Goal: Communication & Community: Answer question/provide support

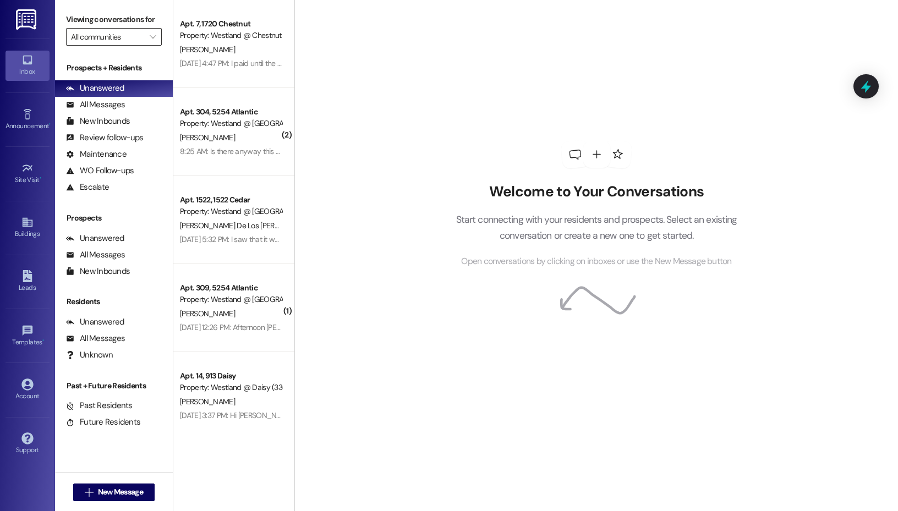
click at [132, 37] on input "All communities" at bounding box center [107, 37] width 73 height 18
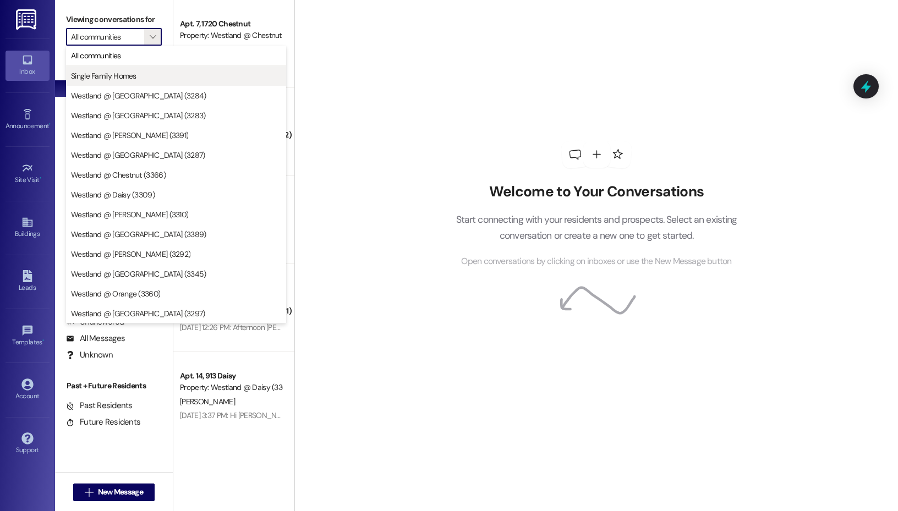
click at [151, 73] on span "Single Family Homes" at bounding box center [176, 75] width 210 height 11
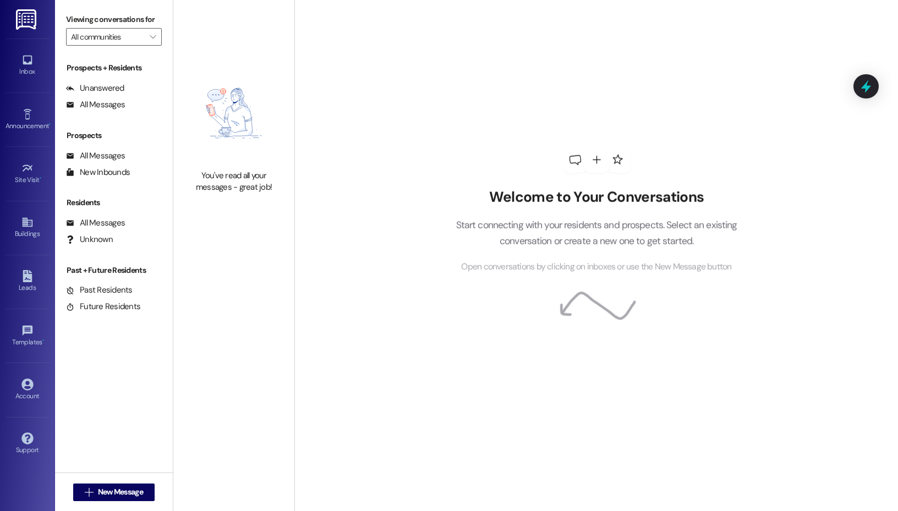
type input "Single Family Homes"
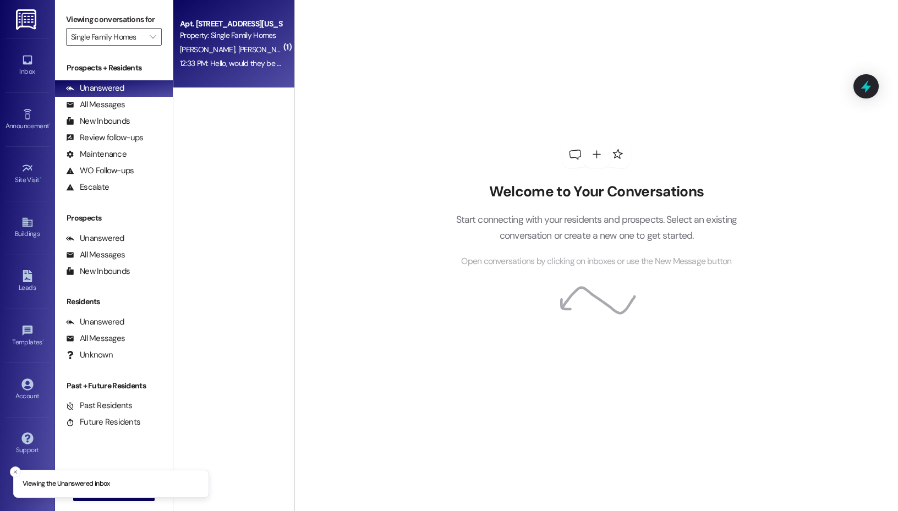
click at [198, 50] on span "[PERSON_NAME]" at bounding box center [209, 50] width 58 height 10
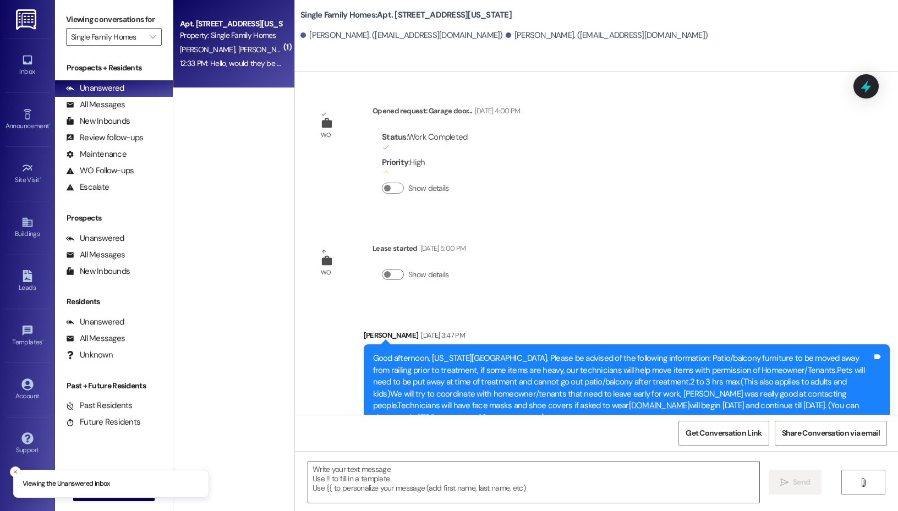
scroll to position [4846, 0]
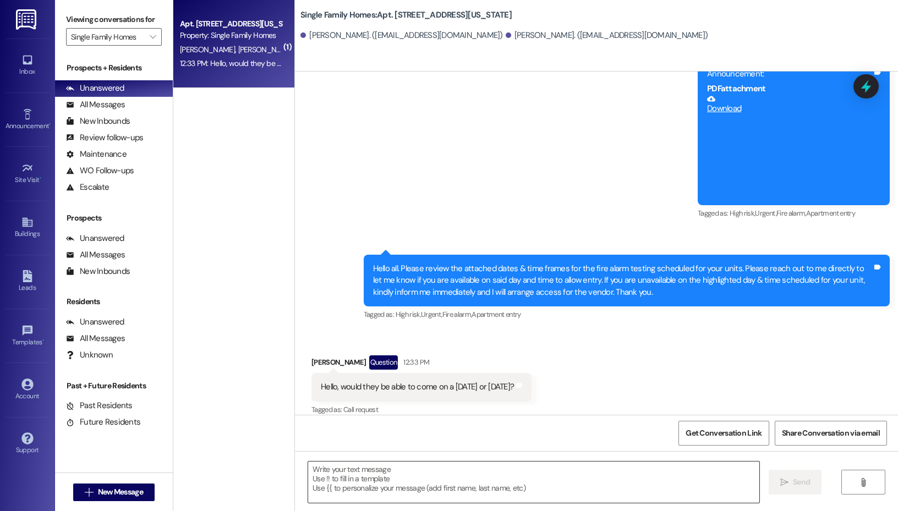
click at [501, 485] on textarea at bounding box center [533, 482] width 451 height 41
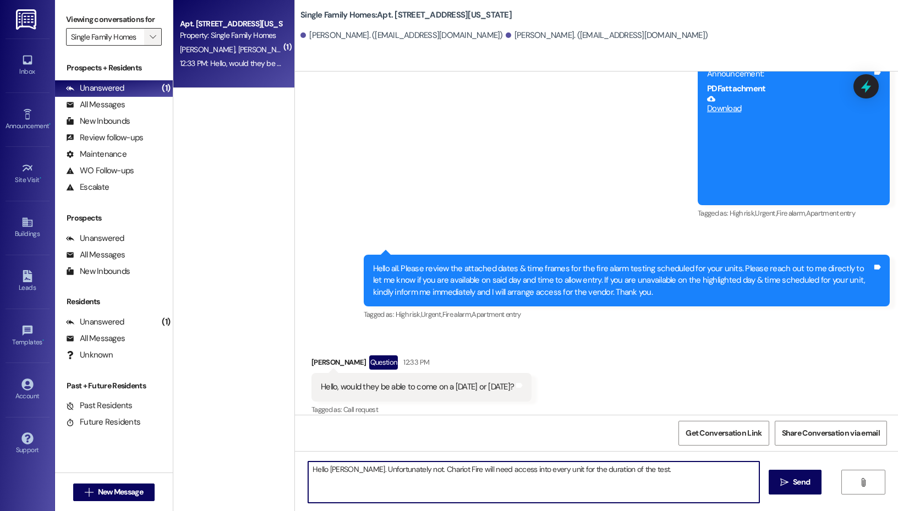
click at [146, 39] on button "" at bounding box center [153, 37] width 18 height 18
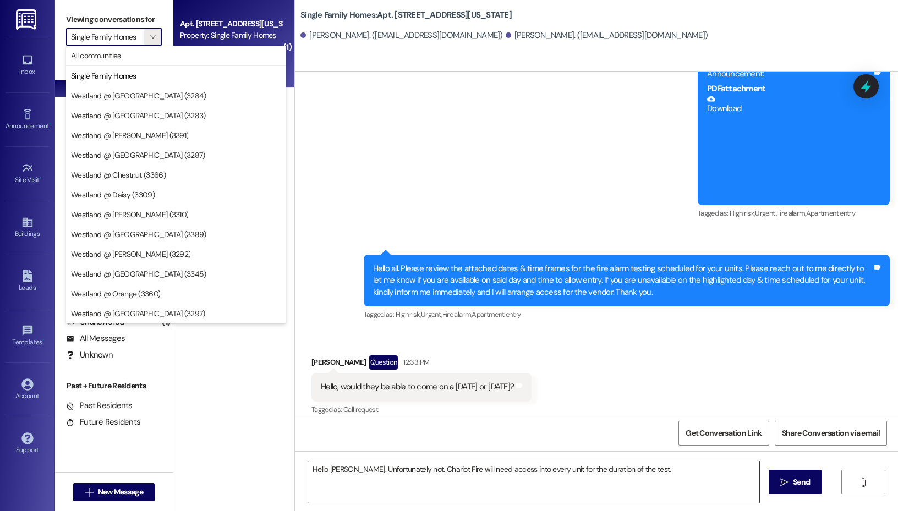
click at [446, 481] on textarea "Hello [PERSON_NAME]. Unfortunately not. Chariot Fire will need access into ever…" at bounding box center [533, 482] width 451 height 41
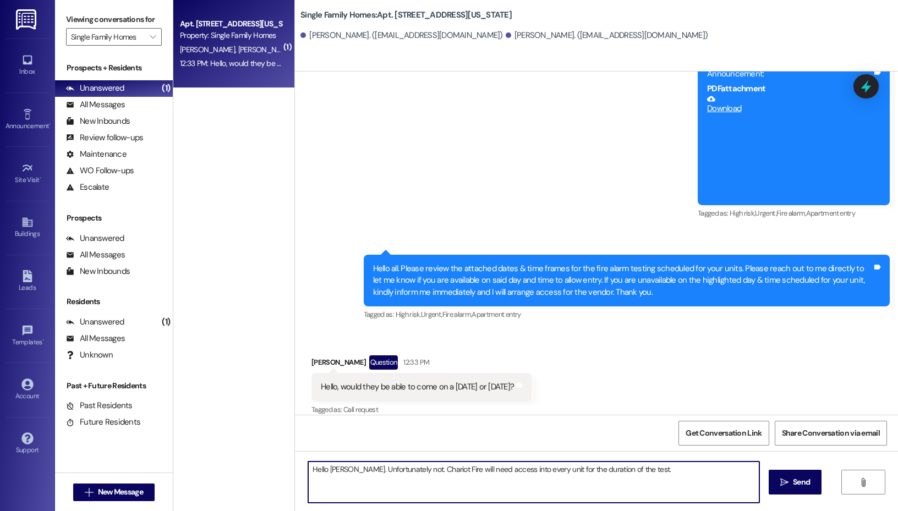
drag, startPoint x: 683, startPoint y: 468, endPoint x: 355, endPoint y: 469, distance: 328.1
click at [355, 469] on textarea "Hello [PERSON_NAME]. Unfortunately not. Chariot Fire will need access into ever…" at bounding box center [533, 482] width 451 height 41
type textarea "Hello [PERSON_NAME]. I called & emailed the management company who helps the bo…"
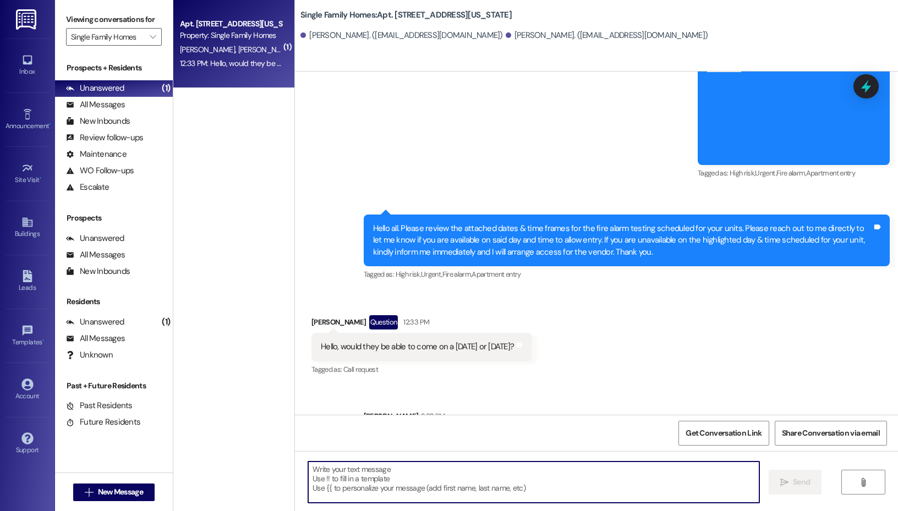
scroll to position [4935, 0]
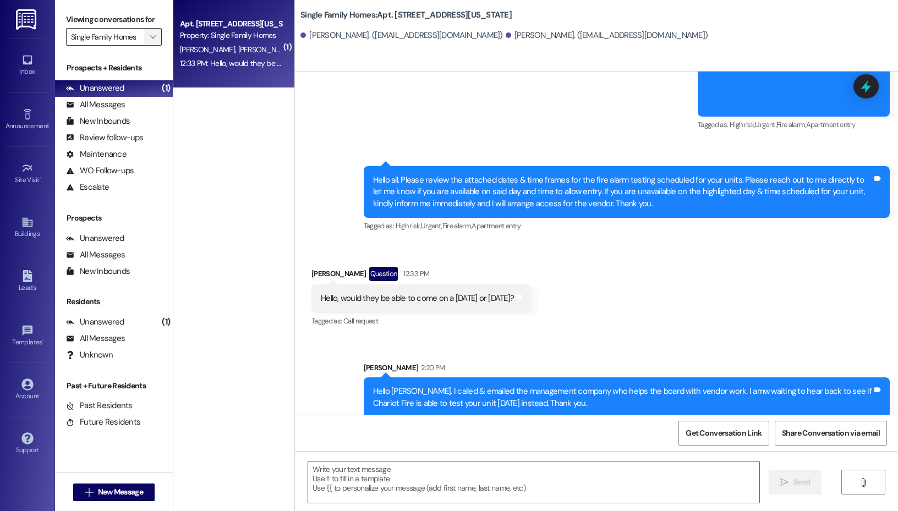
click at [153, 41] on icon "" at bounding box center [153, 36] width 6 height 9
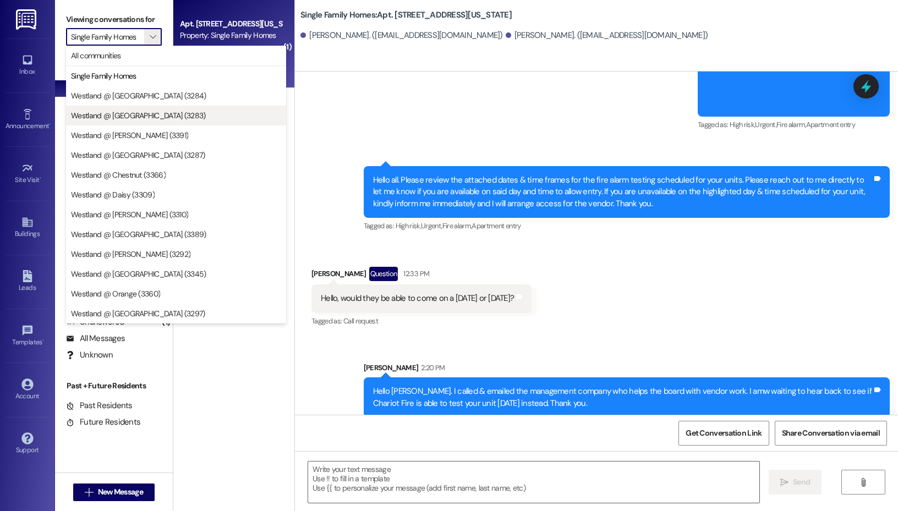
click at [161, 118] on span "Westland @ [GEOGRAPHIC_DATA] (3283)" at bounding box center [176, 115] width 210 height 11
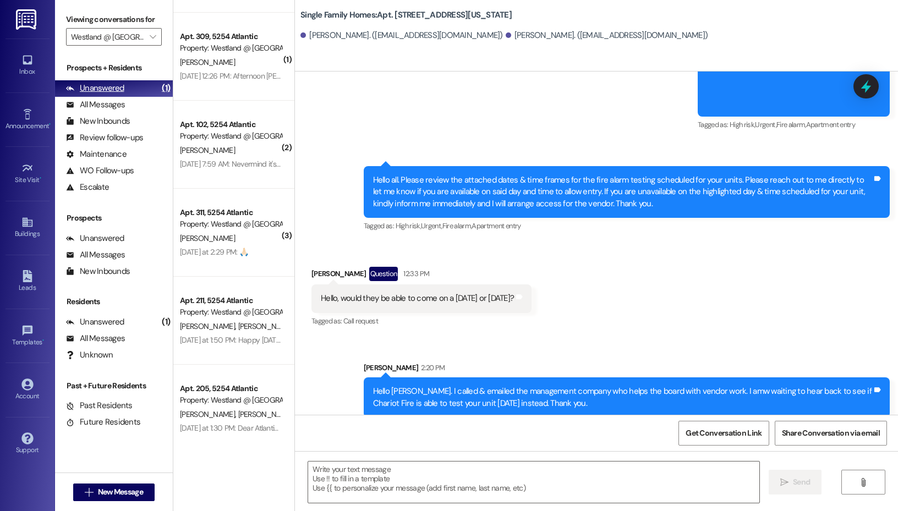
scroll to position [75, 0]
click at [134, 37] on input "Westland @ [GEOGRAPHIC_DATA] (3283)" at bounding box center [107, 37] width 73 height 18
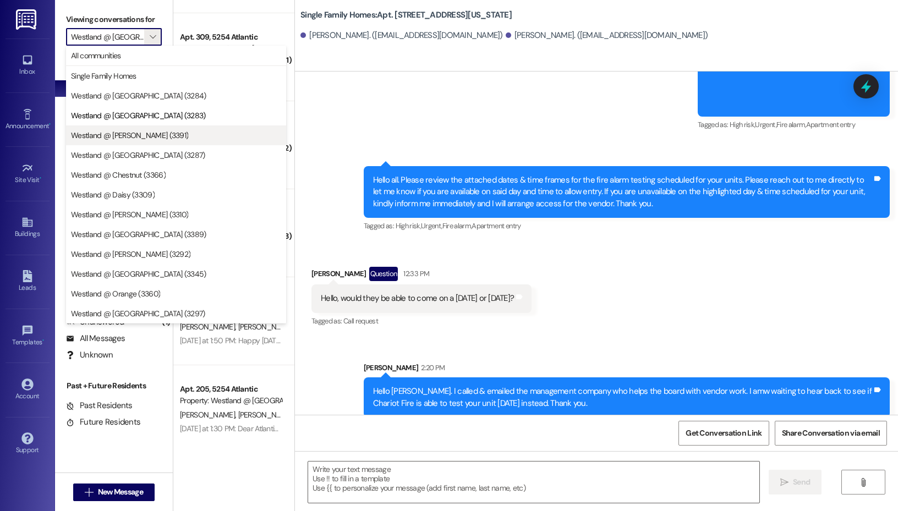
click at [152, 130] on span "Westland @ [PERSON_NAME] (3391)" at bounding box center [176, 135] width 210 height 11
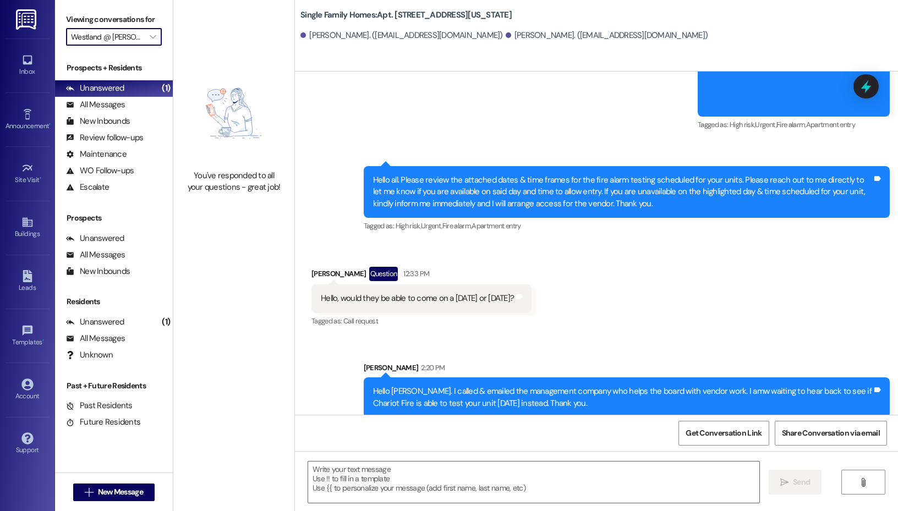
click at [143, 37] on input "Westland @ [PERSON_NAME] (3391)" at bounding box center [107, 37] width 73 height 18
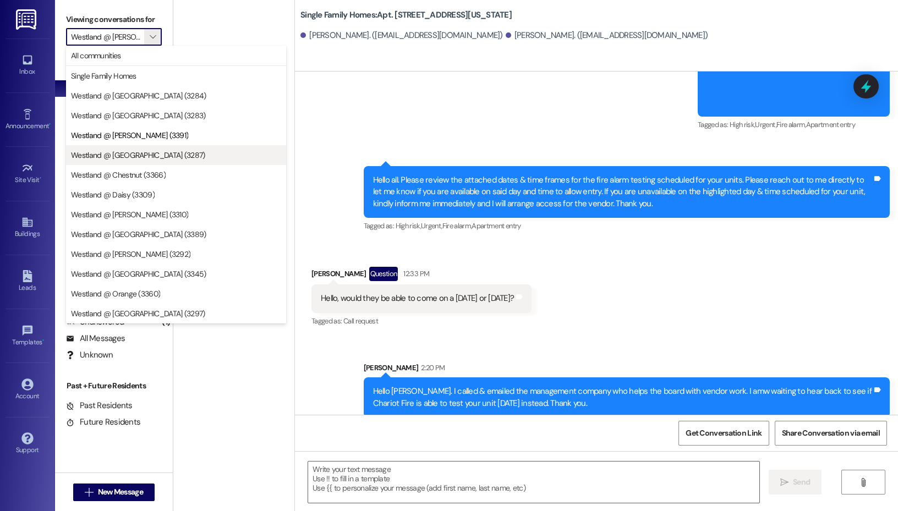
click at [138, 153] on span "Westland @ [GEOGRAPHIC_DATA] (3287)" at bounding box center [138, 155] width 134 height 11
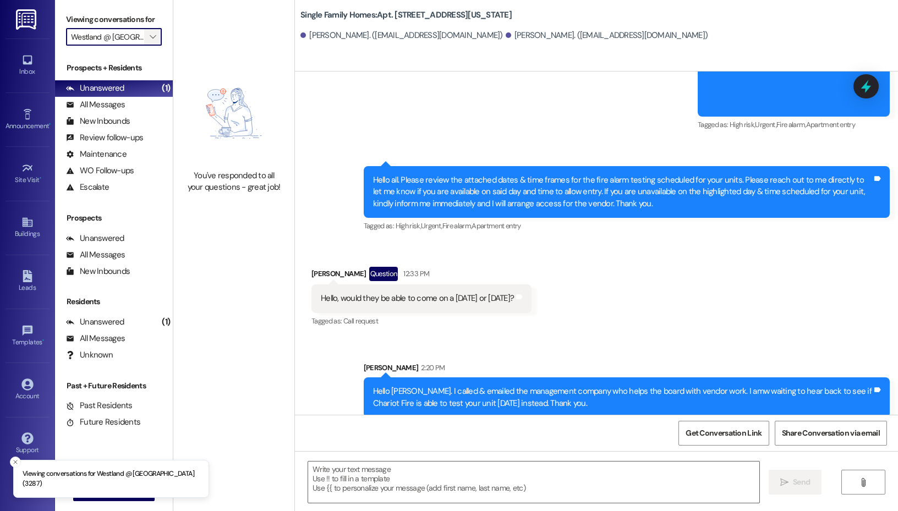
click at [148, 30] on span "" at bounding box center [153, 37] width 10 height 18
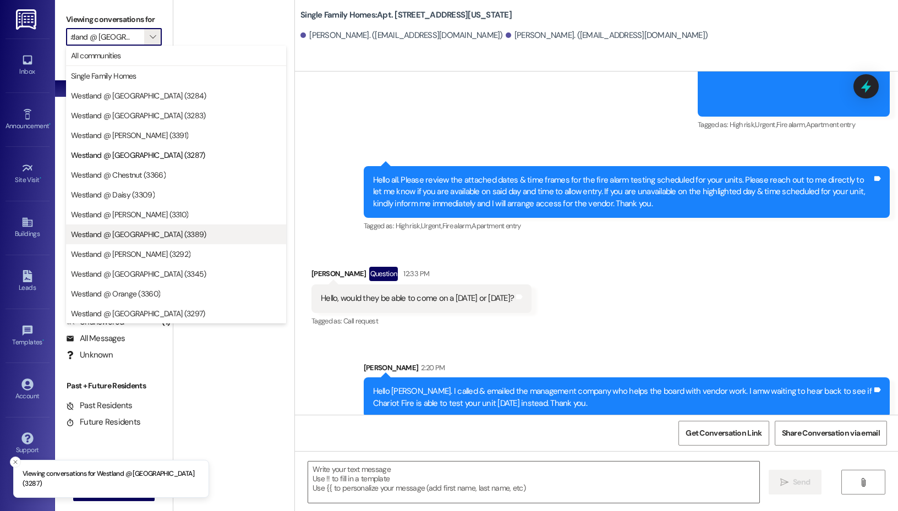
click at [143, 236] on span "Westland @ [GEOGRAPHIC_DATA] (3389)" at bounding box center [138, 234] width 135 height 11
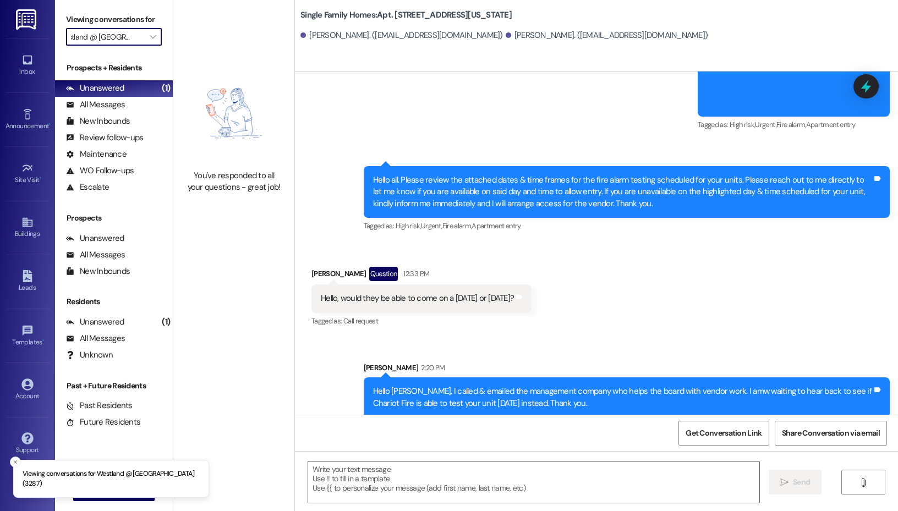
type input "Westland @ [GEOGRAPHIC_DATA] (3389)"
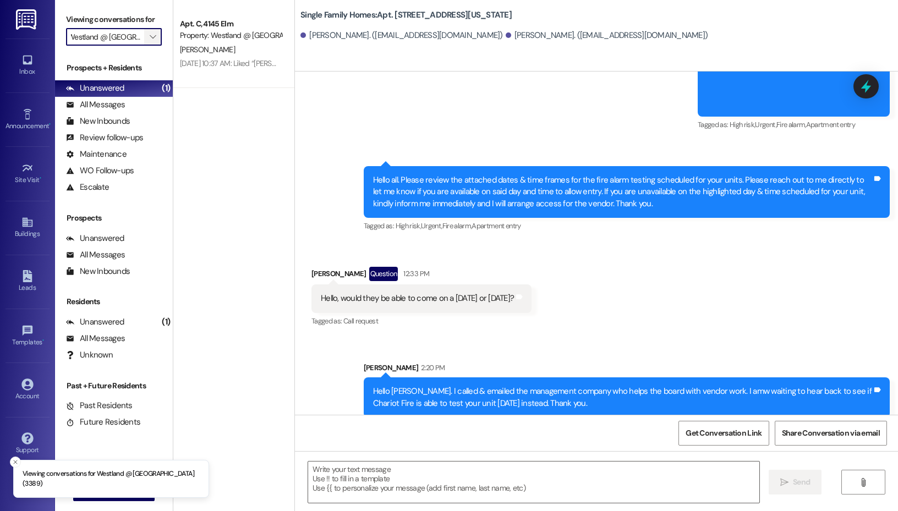
click at [154, 37] on icon "" at bounding box center [153, 36] width 6 height 9
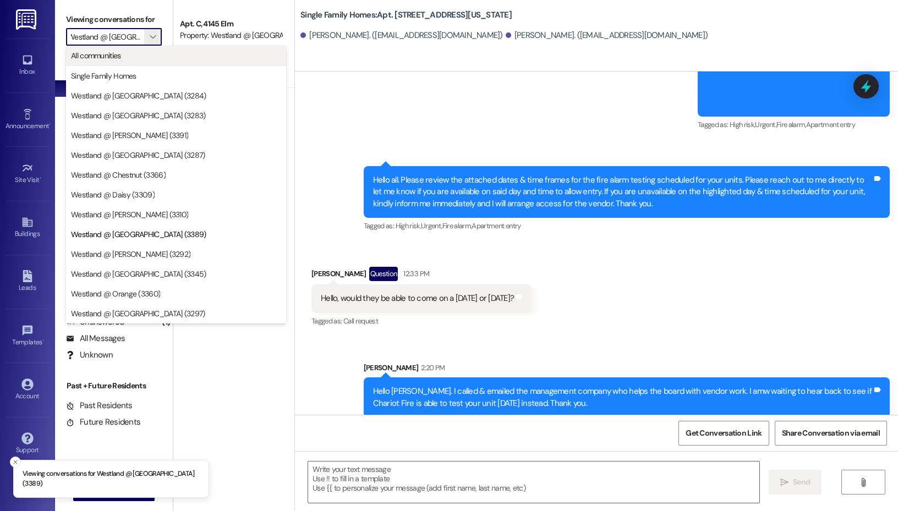
click at [147, 62] on button "All communities" at bounding box center [176, 56] width 220 height 20
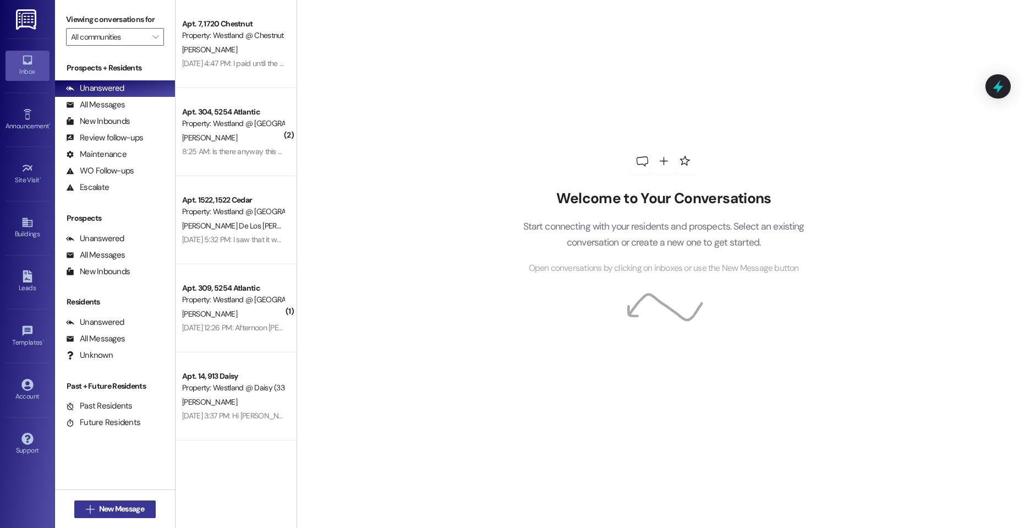
click at [127, 515] on button " New Message" at bounding box center [114, 509] width 81 height 18
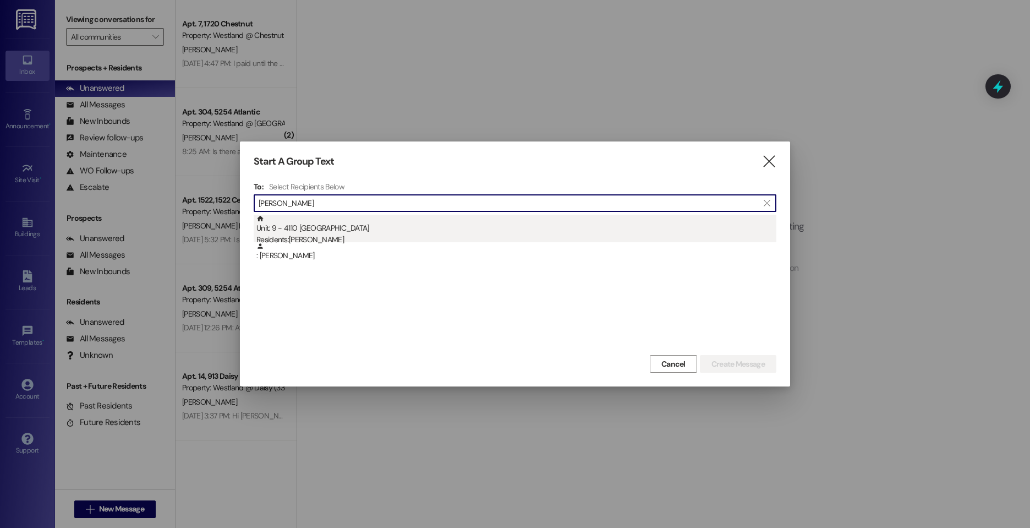
type input "sidney"
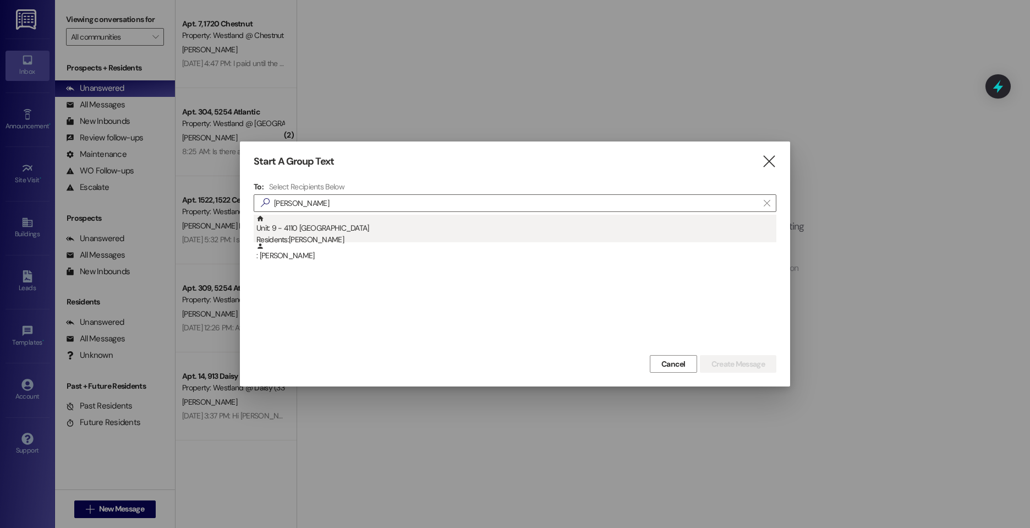
click at [339, 236] on div "Residents: Sidney Graham" at bounding box center [517, 240] width 520 height 12
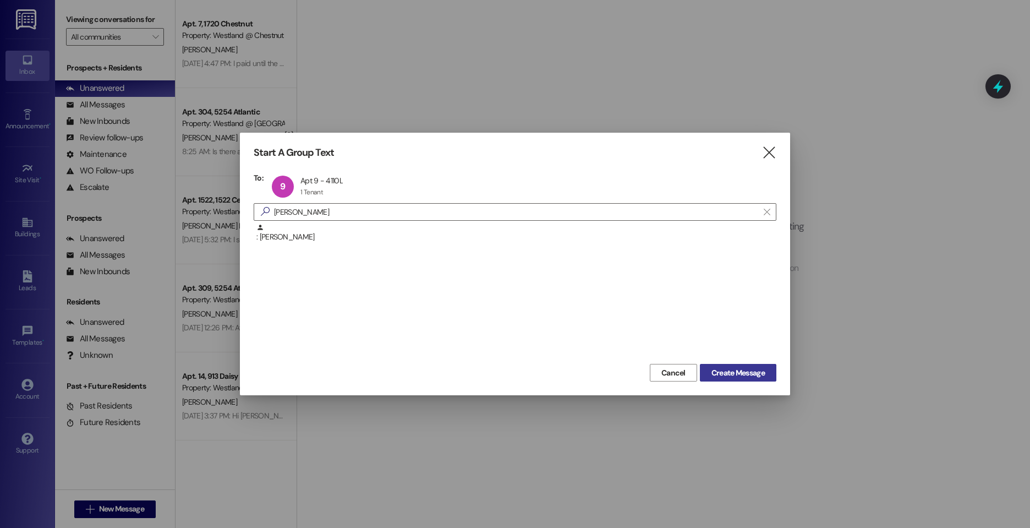
click at [739, 369] on span "Create Message" at bounding box center [738, 373] width 53 height 12
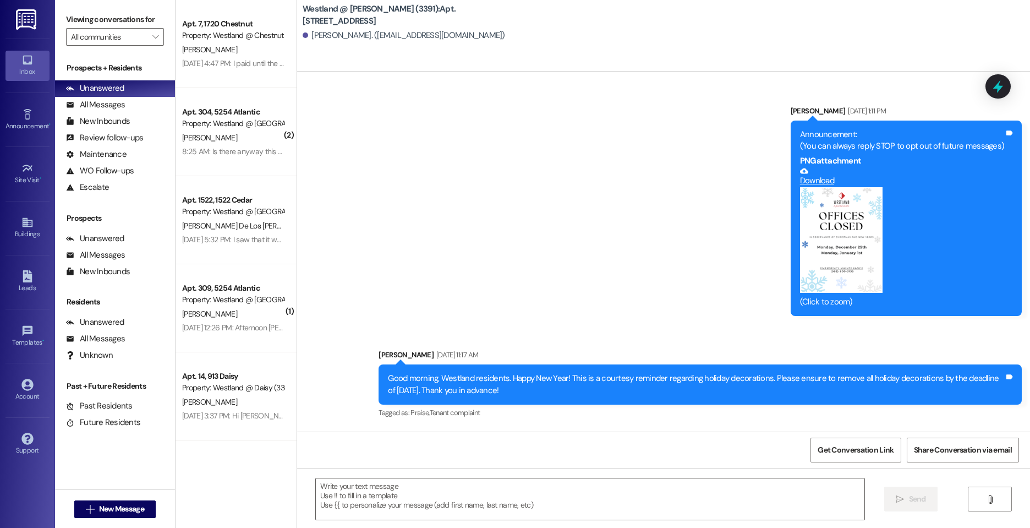
scroll to position [9939, 0]
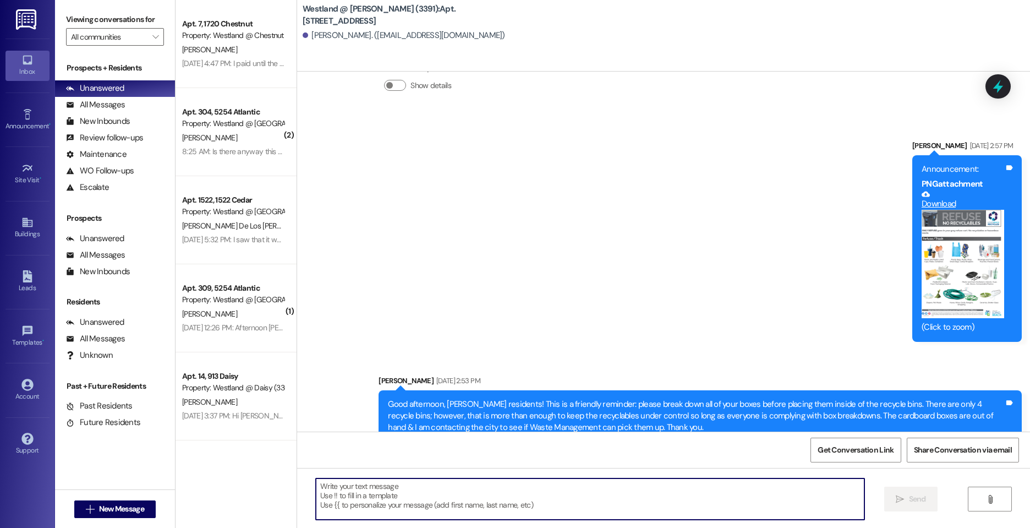
click at [386, 488] on textarea at bounding box center [590, 498] width 549 height 41
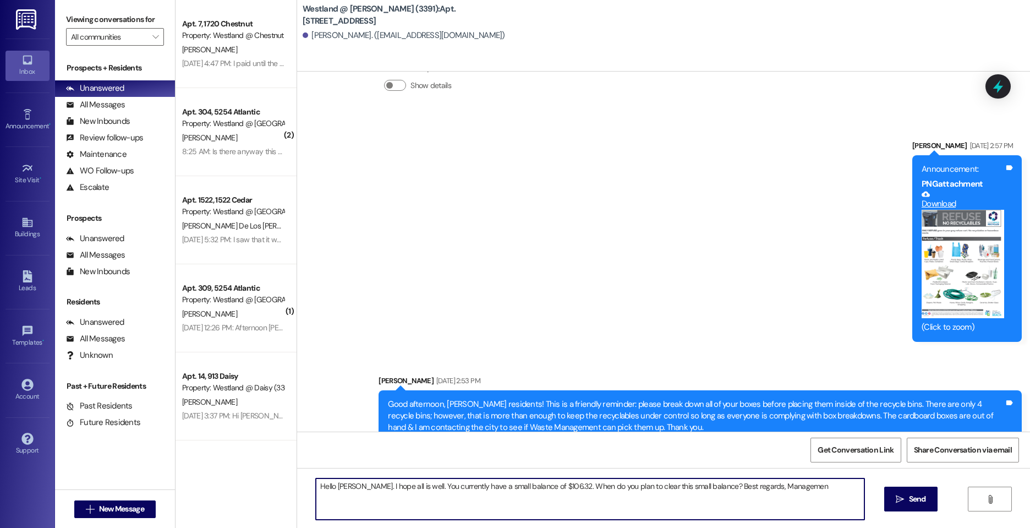
type textarea "Hello Sidney. I hope all is well. You currently have a small balance of $106.32…"
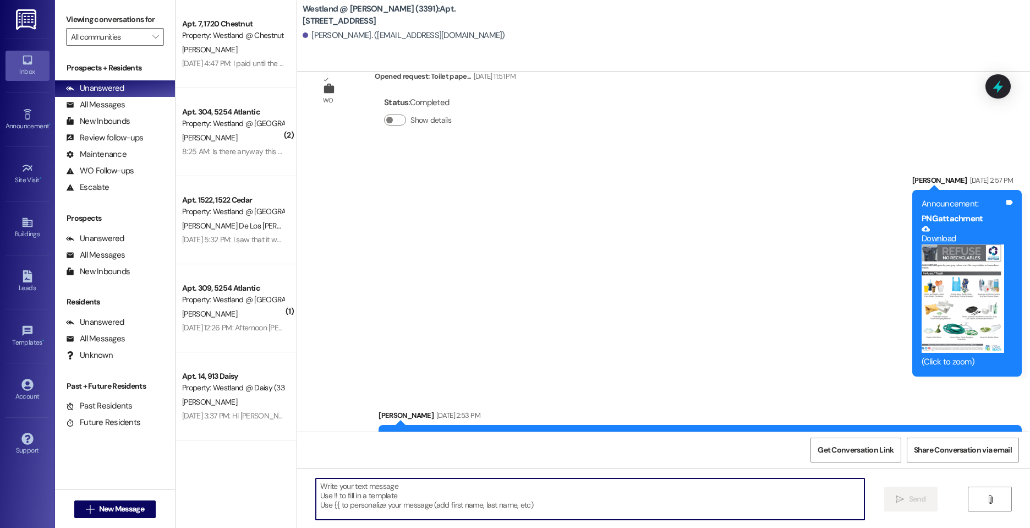
scroll to position [10016, 0]
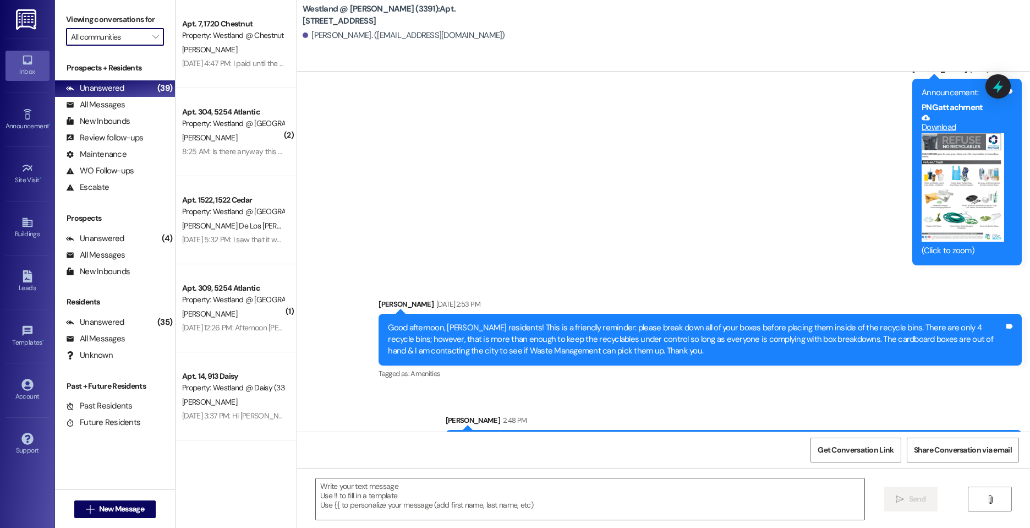
click at [143, 34] on input "All communities" at bounding box center [108, 37] width 75 height 18
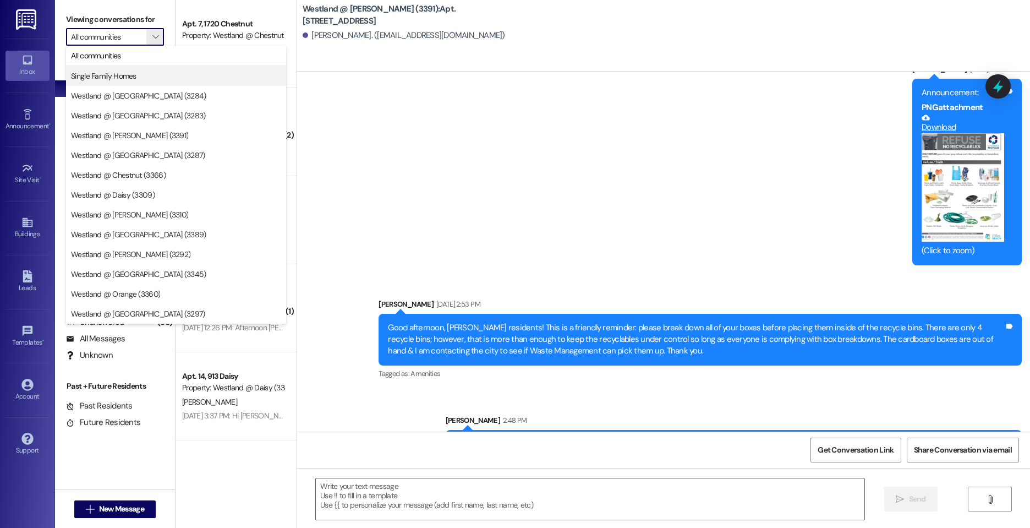
click at [134, 73] on span "Single Family Homes" at bounding box center [104, 75] width 66 height 11
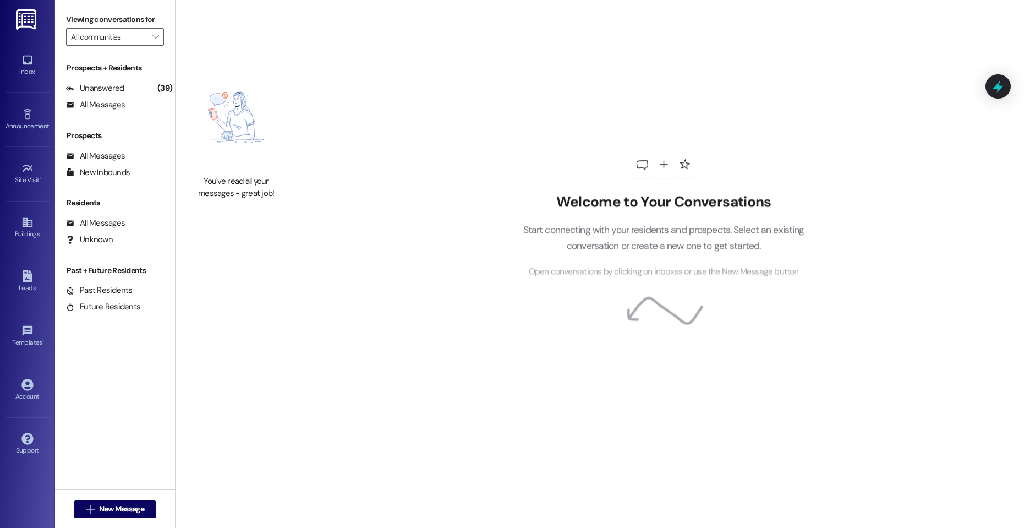
type input "Single Family Homes"
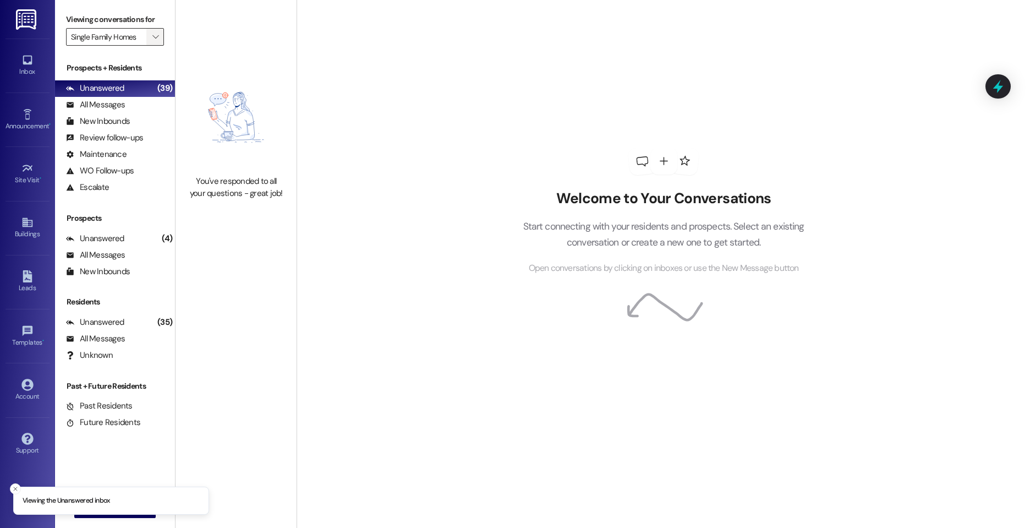
click at [156, 30] on span "" at bounding box center [155, 37] width 10 height 18
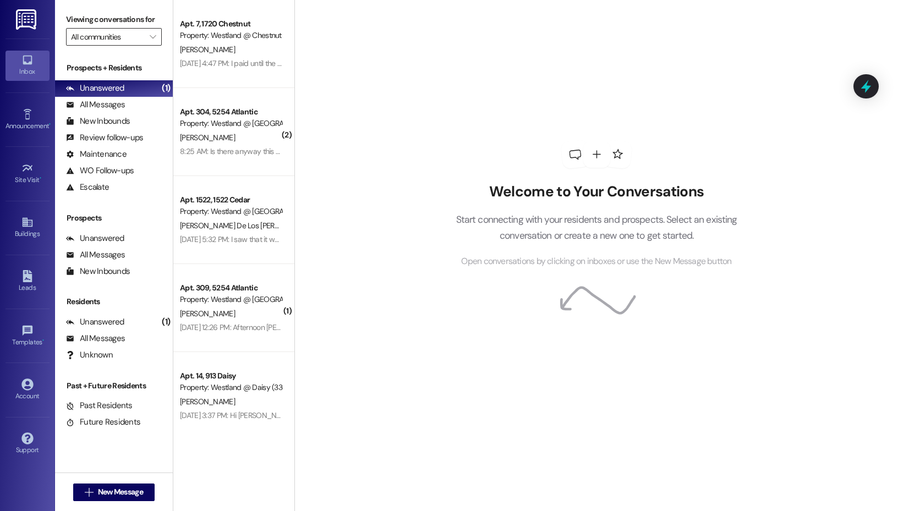
click at [141, 40] on input "All communities" at bounding box center [107, 37] width 73 height 18
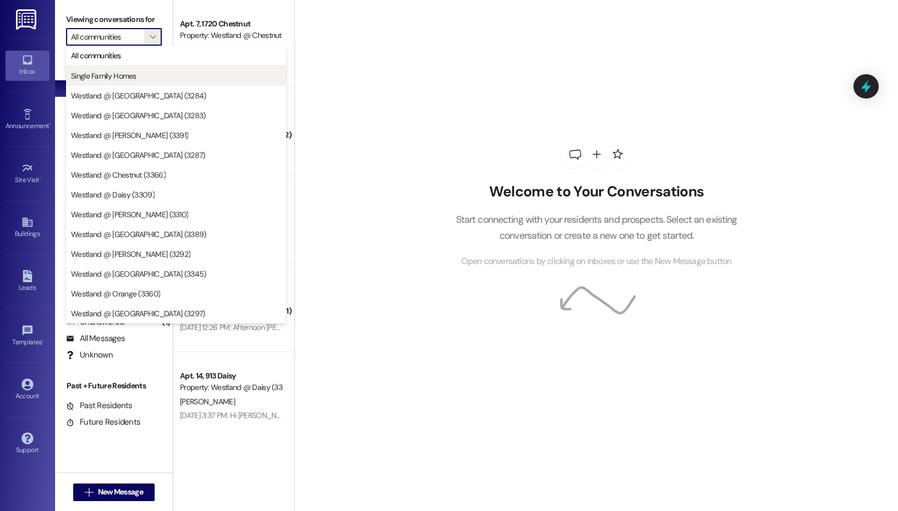
click at [145, 84] on button "Single Family Homes" at bounding box center [176, 76] width 220 height 20
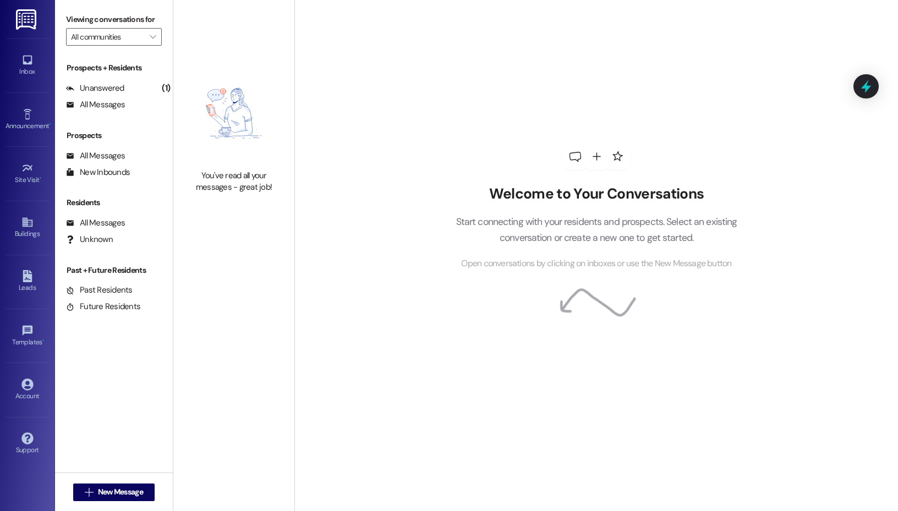
type input "Single Family Homes"
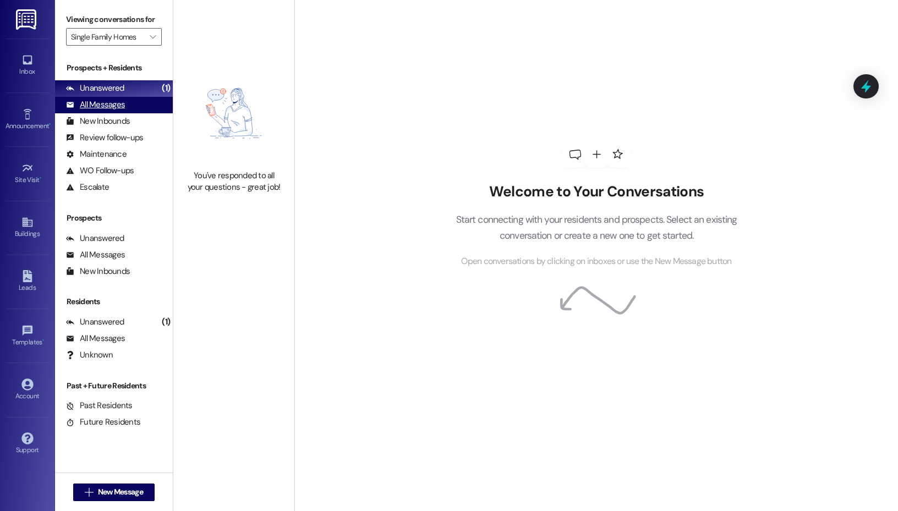
click at [111, 101] on div "All Messages" at bounding box center [95, 105] width 59 height 12
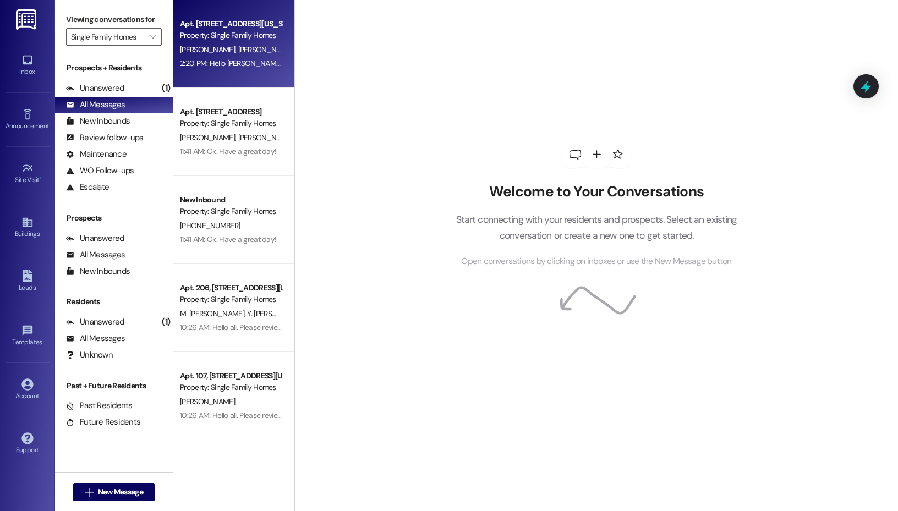
click at [252, 50] on div "[PERSON_NAME][GEOGRAPHIC_DATA][PERSON_NAME]" at bounding box center [231, 50] width 104 height 14
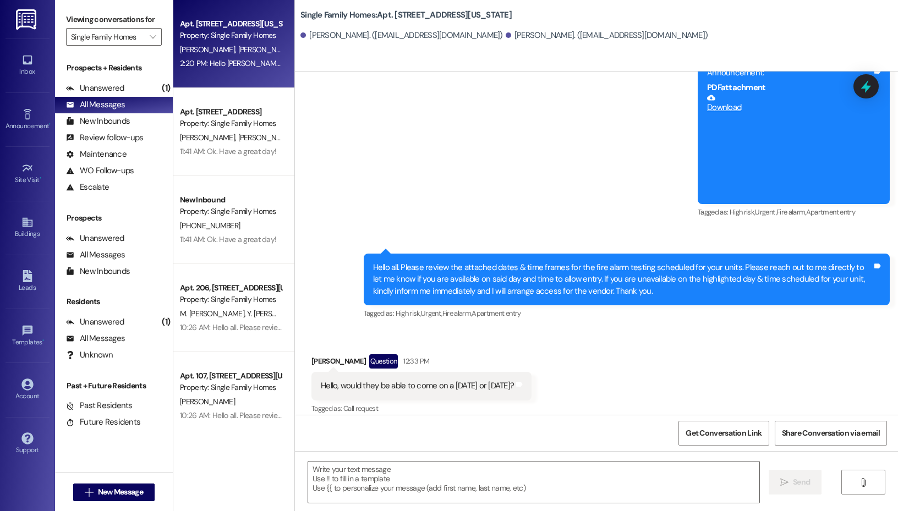
scroll to position [4846, 0]
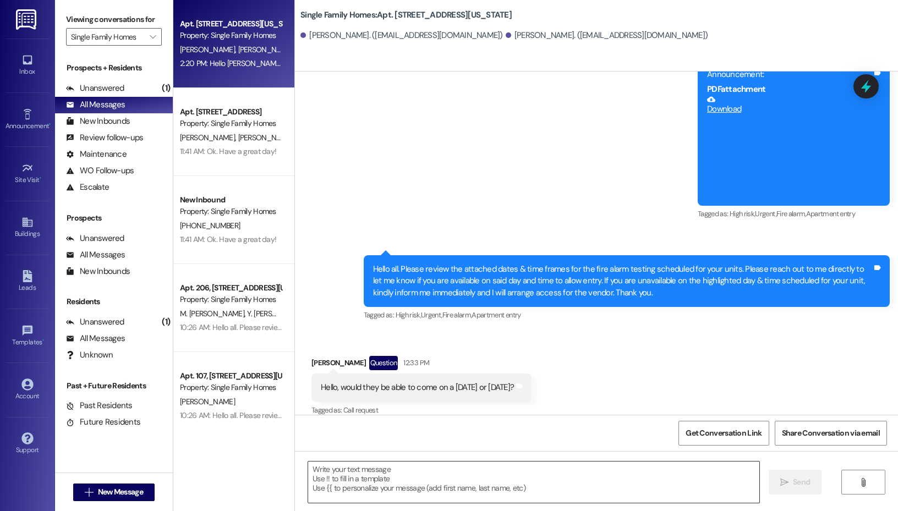
click at [402, 472] on textarea at bounding box center [533, 482] width 451 height 41
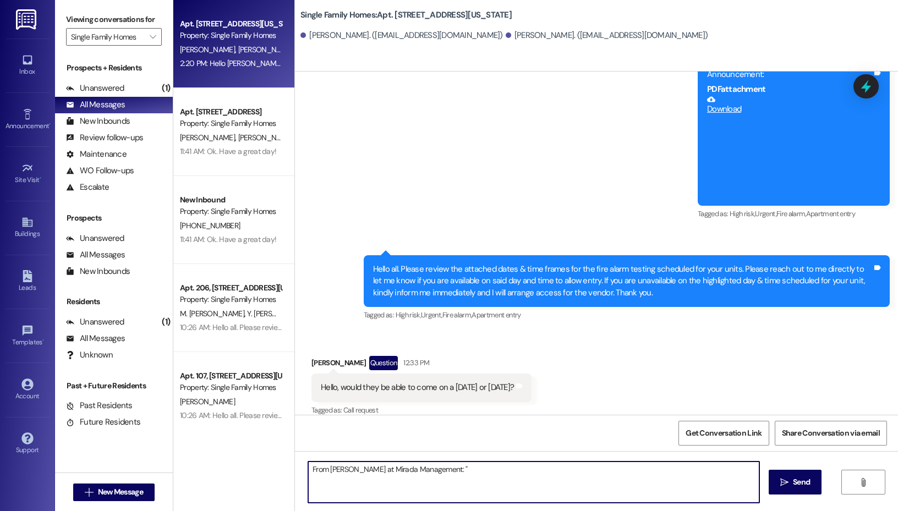
paste textarea "Just got word from Chariot Fire and unfortunately it has to be done on that day…"
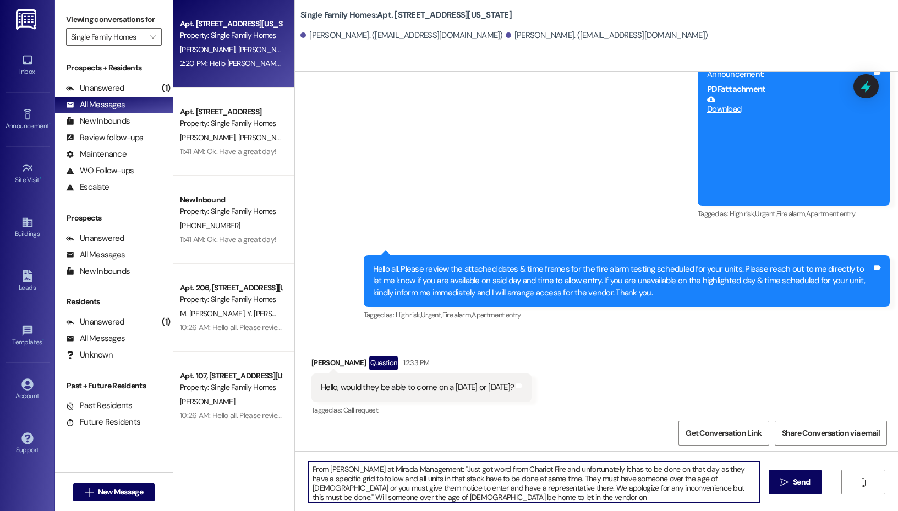
click at [515, 497] on textarea "From [PERSON_NAME] at Mirada Management: "Just got word from Chariot Fire and u…" at bounding box center [533, 482] width 451 height 41
type textarea "From [PERSON_NAME] at Mirada Management: "Just got word from Chariot Fire and u…"
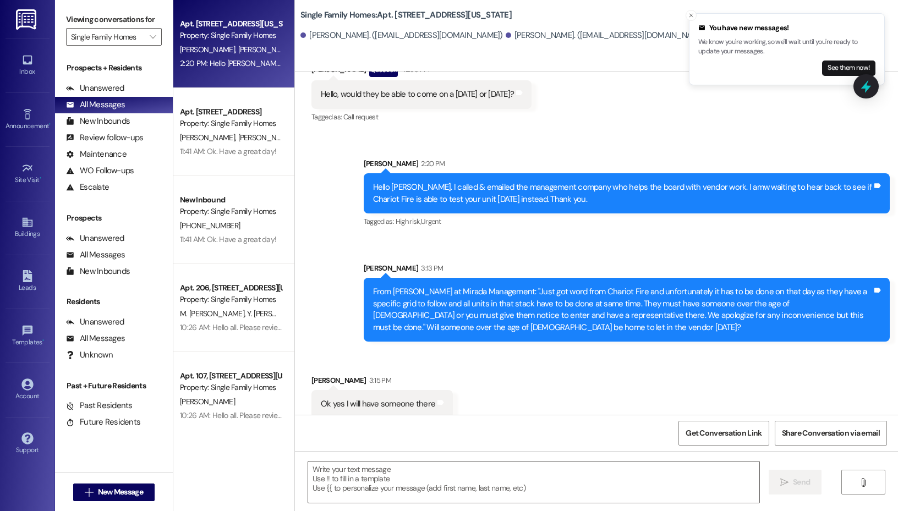
scroll to position [5140, 0]
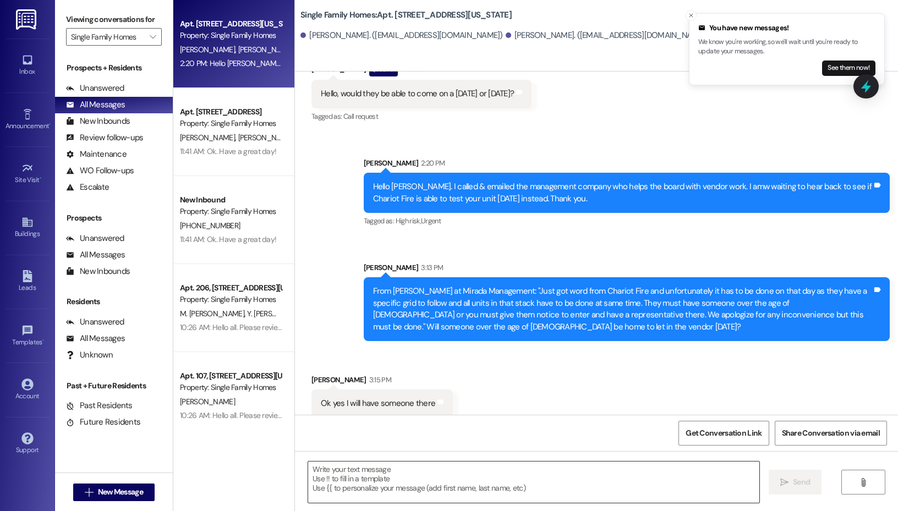
click at [477, 471] on textarea at bounding box center [533, 482] width 451 height 41
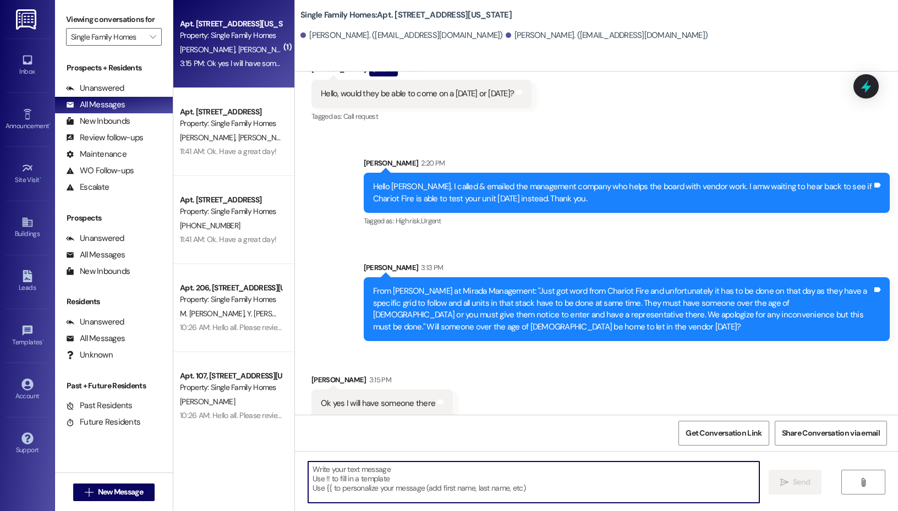
click at [380, 477] on textarea at bounding box center [533, 482] width 451 height 41
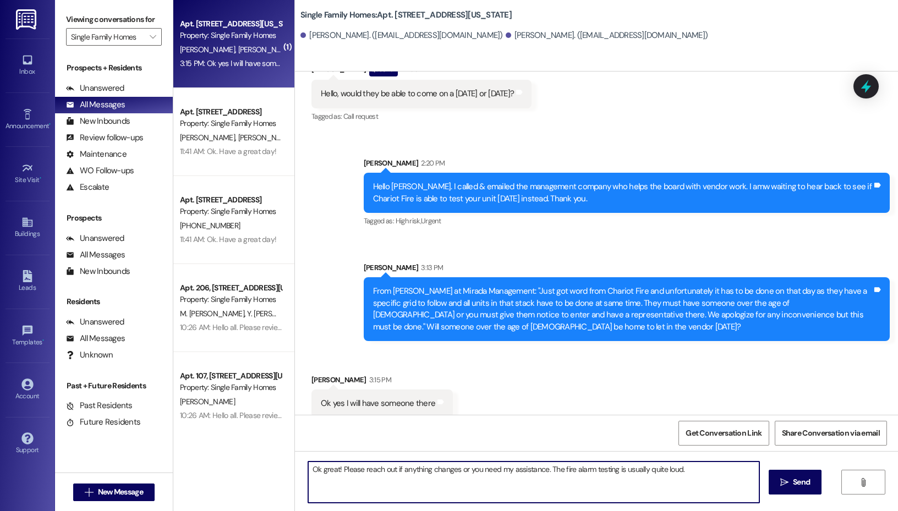
click at [696, 471] on textarea "Ok great! Please reach out if anything changes or you need my assistance. The f…" at bounding box center [533, 482] width 451 height 41
click at [342, 471] on textarea "Ok great! Please reach out if anything changes or you need my assistance." at bounding box center [533, 482] width 451 height 41
type textarea "Ok great! Thank you. Please reach out if anything changes or you need my assist…"
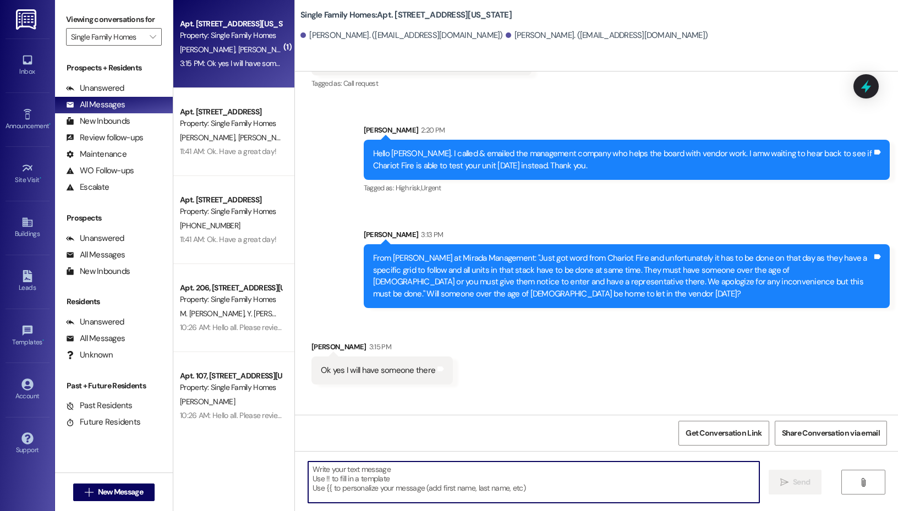
scroll to position [5216, 0]
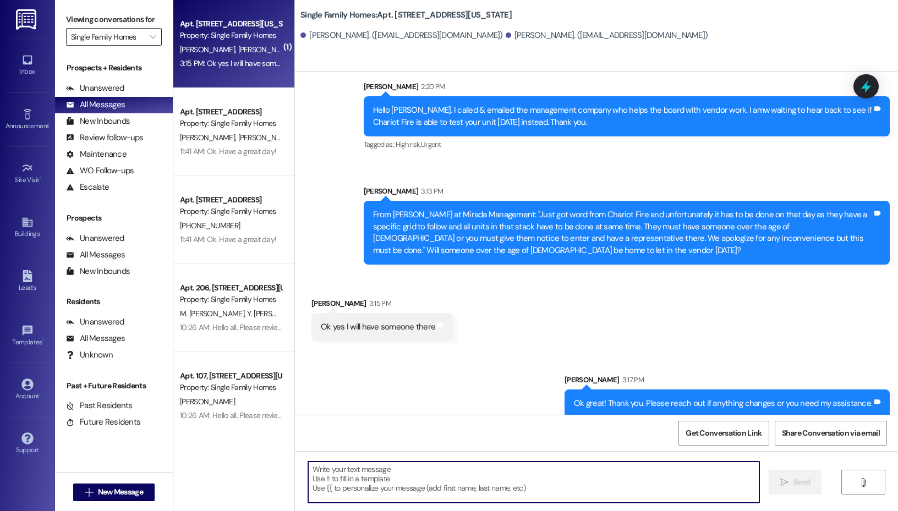
click at [142, 44] on input "Single Family Homes" at bounding box center [107, 37] width 73 height 18
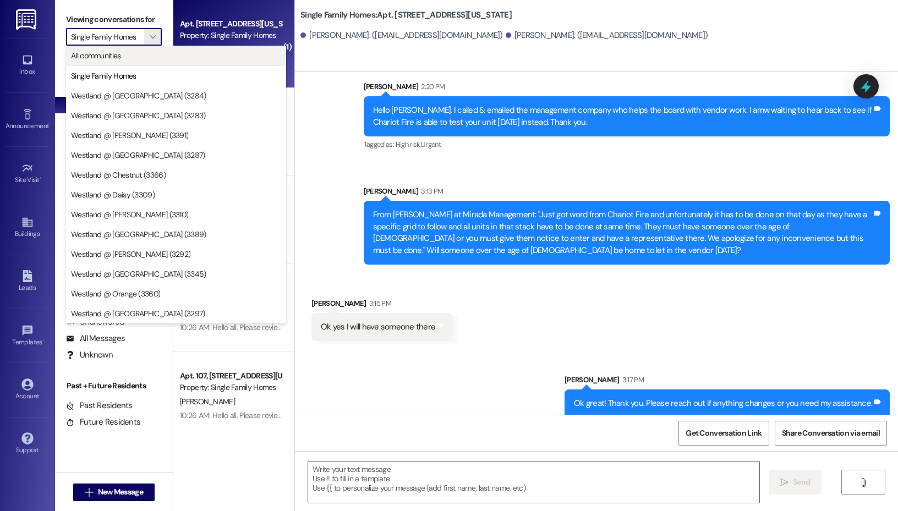
click at [144, 54] on button "All communities" at bounding box center [176, 56] width 220 height 20
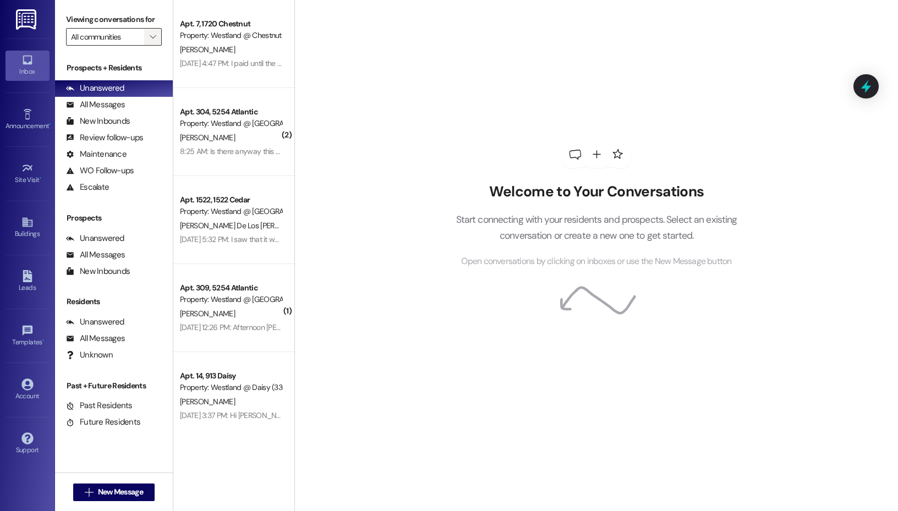
click at [158, 34] on button "" at bounding box center [153, 37] width 18 height 18
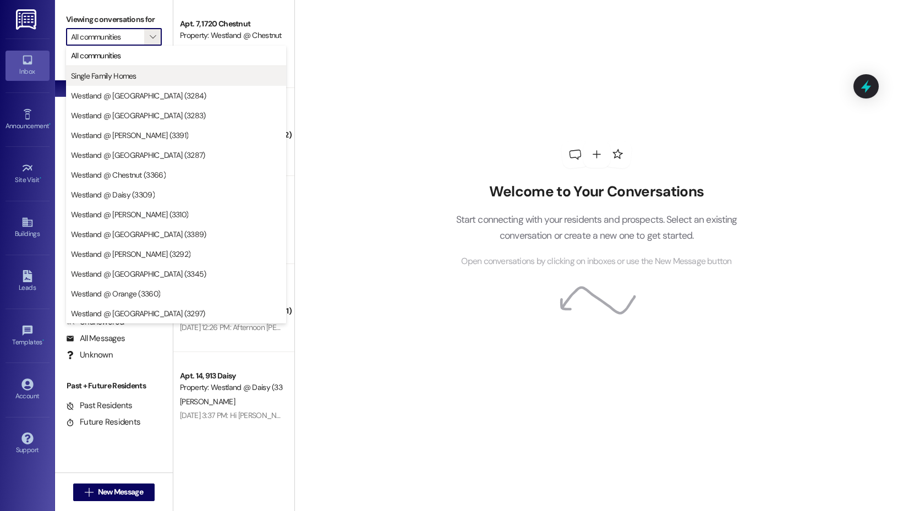
click at [148, 84] on button "Single Family Homes" at bounding box center [176, 76] width 220 height 20
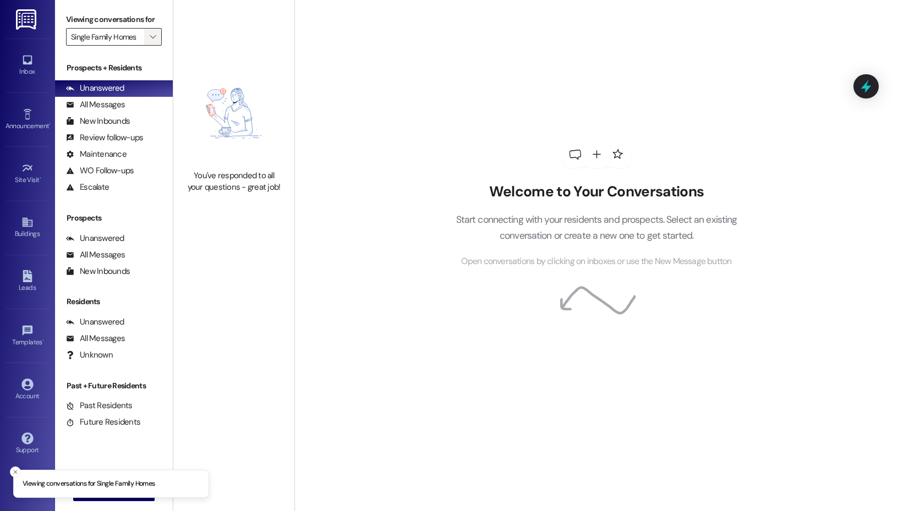
click at [155, 37] on icon "" at bounding box center [153, 36] width 6 height 9
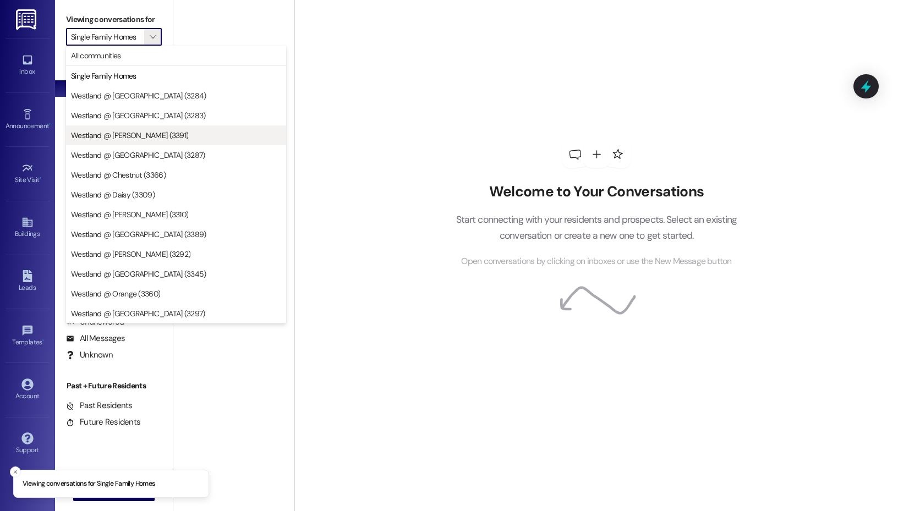
click at [150, 137] on span "Westland @ [PERSON_NAME] (3391)" at bounding box center [176, 135] width 210 height 11
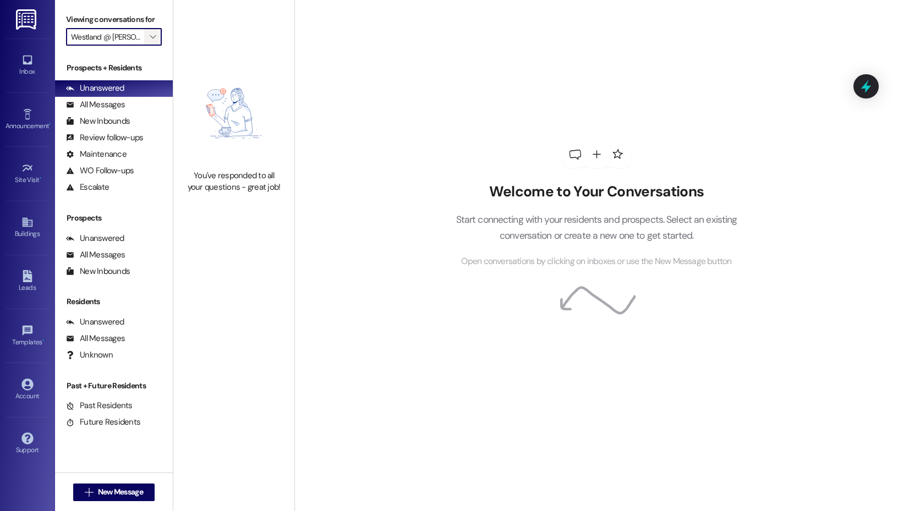
click at [150, 37] on icon "" at bounding box center [153, 36] width 6 height 9
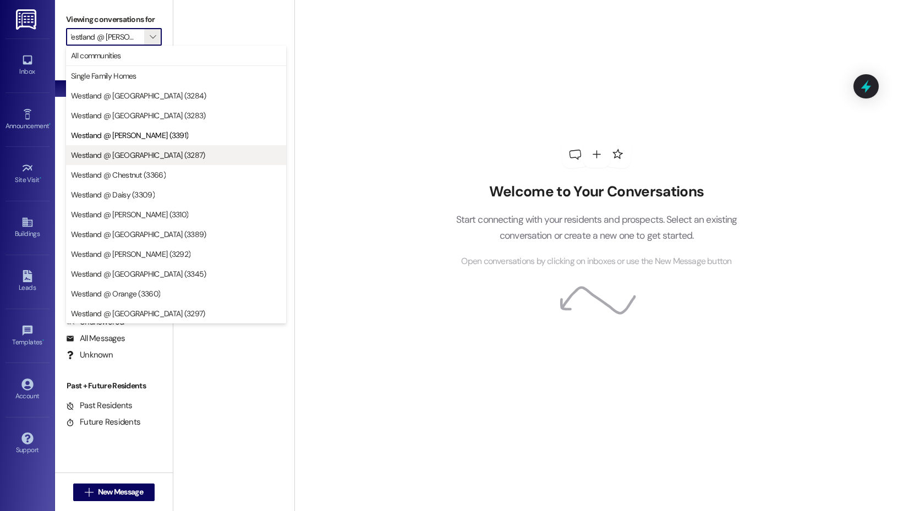
click at [128, 159] on span "Westland @ [GEOGRAPHIC_DATA] (3287)" at bounding box center [138, 155] width 134 height 11
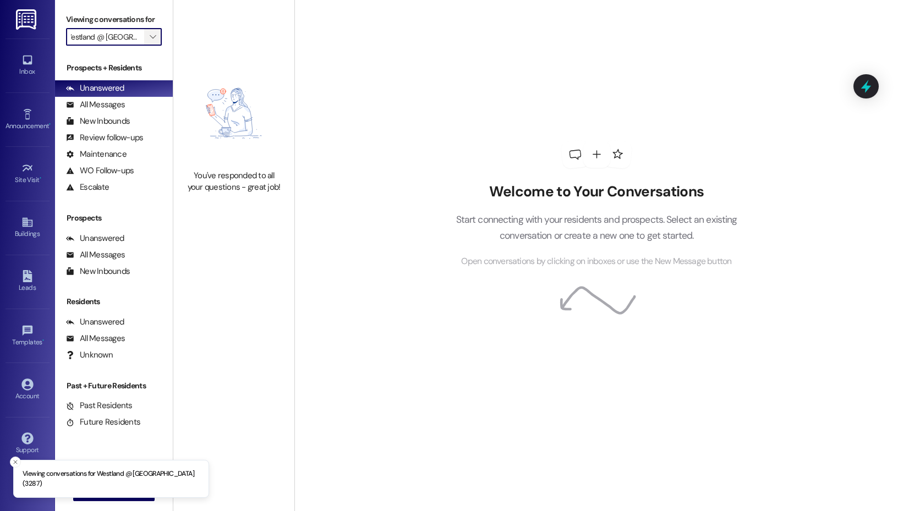
click at [148, 34] on span "" at bounding box center [153, 37] width 10 height 18
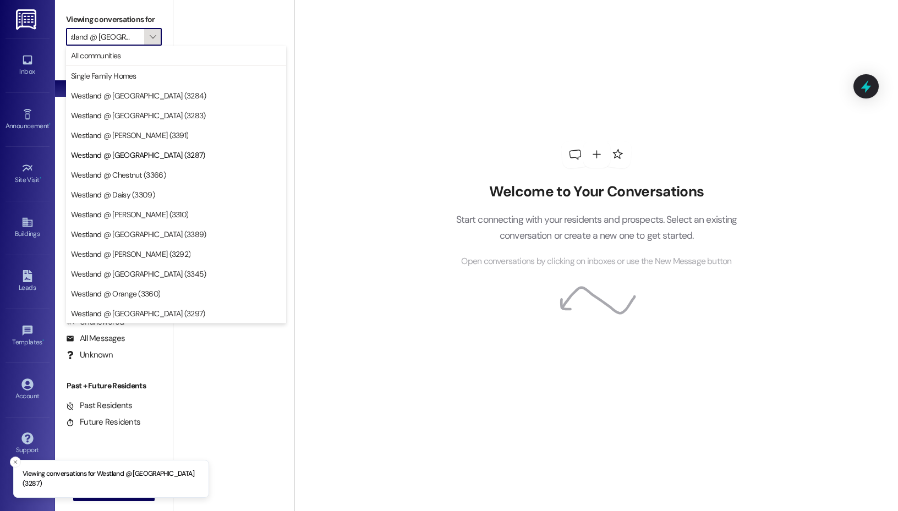
scroll to position [0, 14]
click at [141, 233] on span "Westland @ [GEOGRAPHIC_DATA] (3389)" at bounding box center [138, 234] width 135 height 11
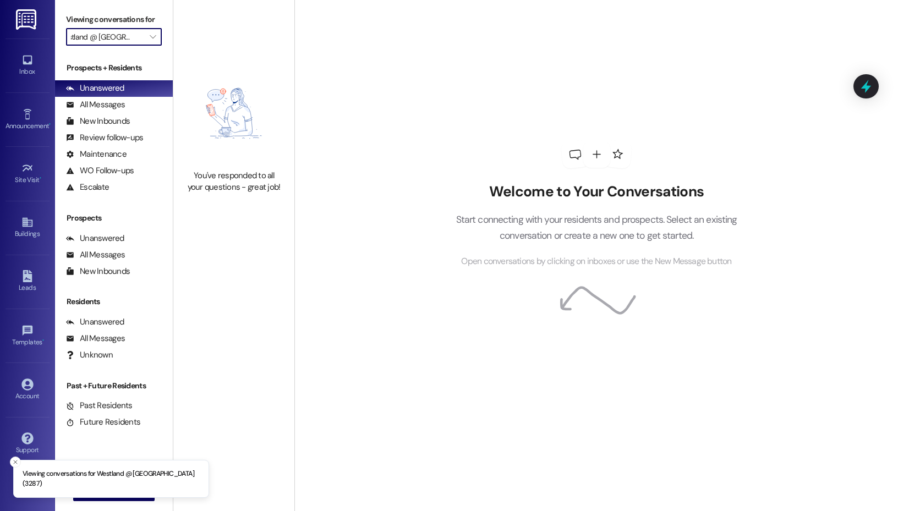
type input "Westland @ [GEOGRAPHIC_DATA] (3389)"
